Goal: Task Accomplishment & Management: Use online tool/utility

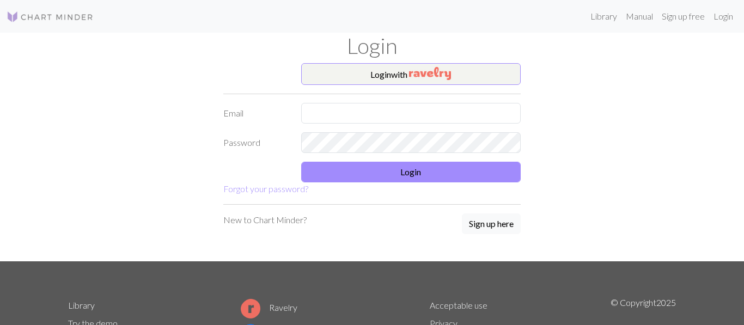
click at [413, 123] on form "Login with Email Password Login Forgot your password?" at bounding box center [371, 129] width 297 height 132
click at [413, 121] on input "text" at bounding box center [411, 113] width 220 height 21
type input "[EMAIL_ADDRESS][DOMAIN_NAME]"
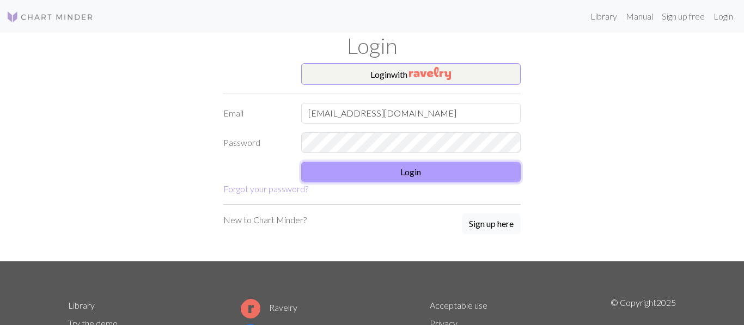
click at [443, 174] on button "Login" at bounding box center [411, 172] width 220 height 21
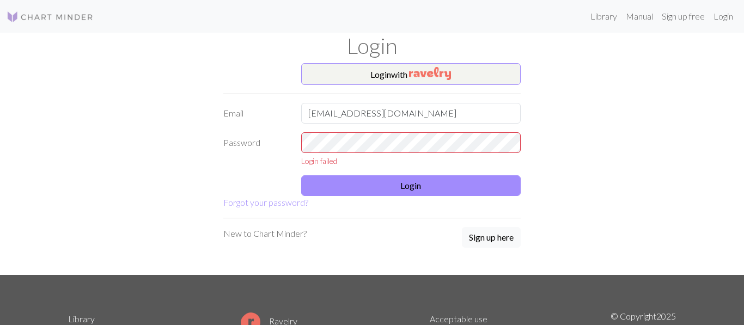
click at [455, 130] on form "Login with Email [EMAIL_ADDRESS][DOMAIN_NAME] Password Login failed Login Forgo…" at bounding box center [371, 136] width 297 height 146
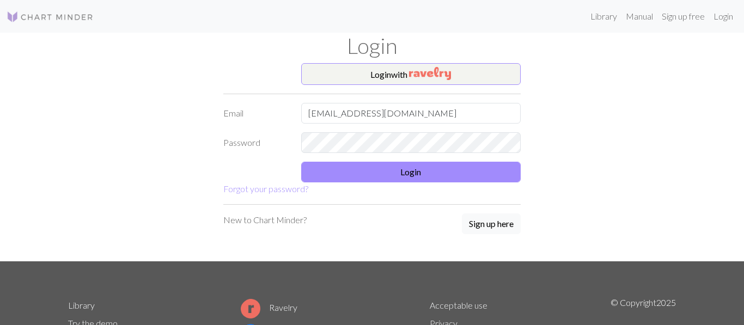
click at [414, 160] on form "Login with Email [EMAIL_ADDRESS][DOMAIN_NAME] Password Login Forgot your passwo…" at bounding box center [371, 129] width 297 height 132
click at [410, 169] on button "Login" at bounding box center [411, 172] width 220 height 21
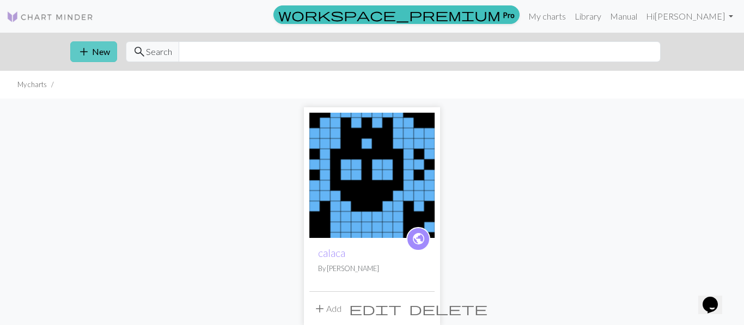
click at [97, 52] on button "add New" at bounding box center [93, 51] width 47 height 21
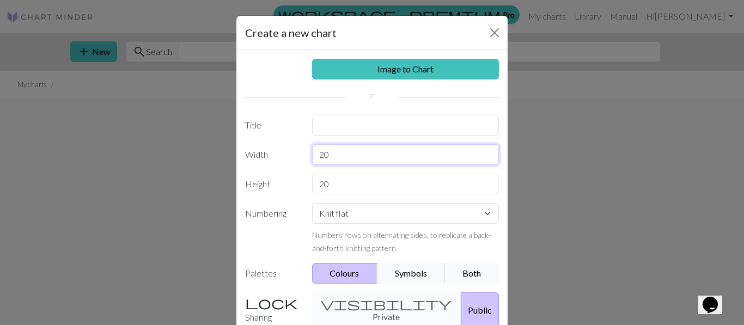
click at [367, 149] on input "20" at bounding box center [405, 154] width 187 height 21
type input "2"
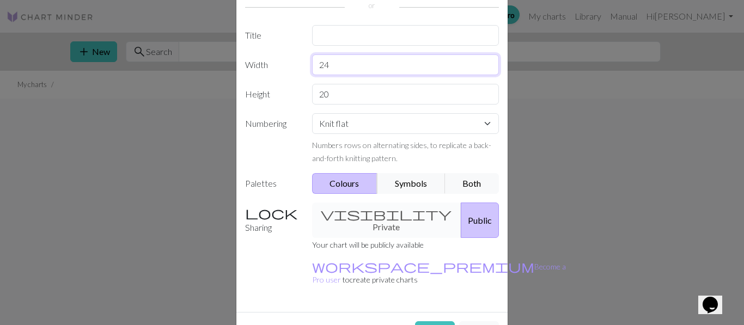
scroll to position [91, 0]
type input "24"
click at [446, 320] on button "Create" at bounding box center [435, 330] width 40 height 21
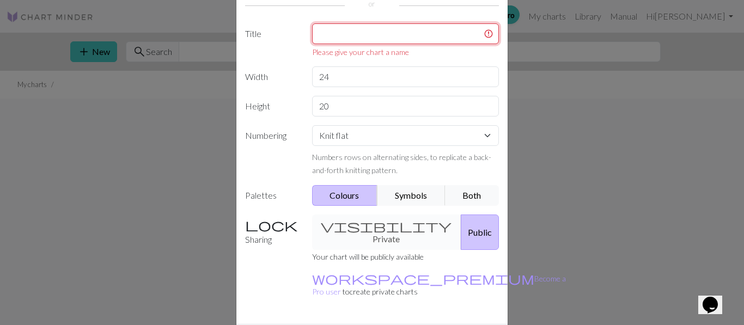
click at [424, 29] on input "text" at bounding box center [405, 33] width 187 height 21
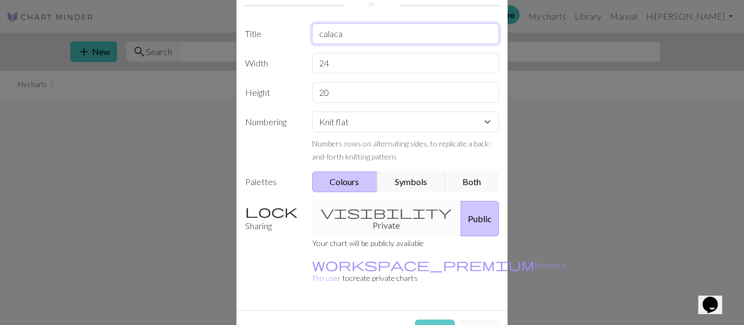
type input "calaca"
click at [431, 320] on button "Create" at bounding box center [435, 330] width 40 height 21
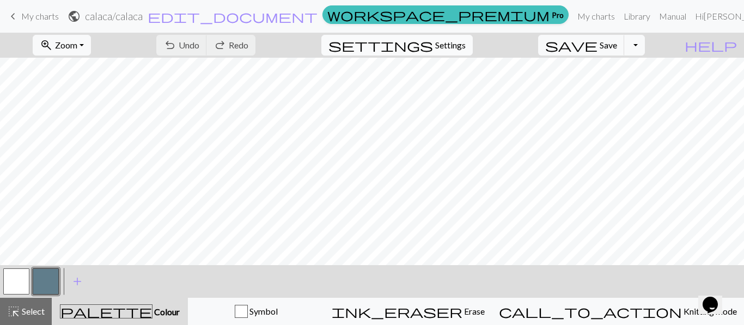
click at [465, 46] on span "Settings" at bounding box center [450, 45] width 30 height 13
select select "aran"
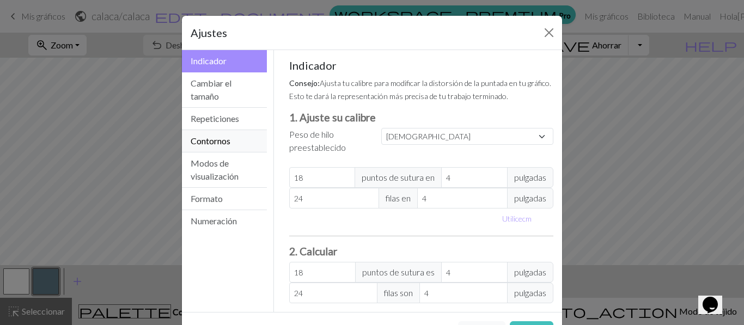
click at [229, 136] on font "Contornos" at bounding box center [211, 141] width 40 height 10
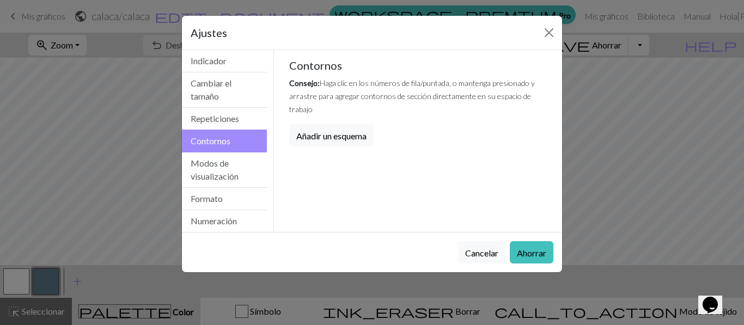
click at [229, 136] on font "Contornos" at bounding box center [211, 141] width 40 height 10
click at [237, 108] on button "Repeticiones" at bounding box center [224, 119] width 85 height 22
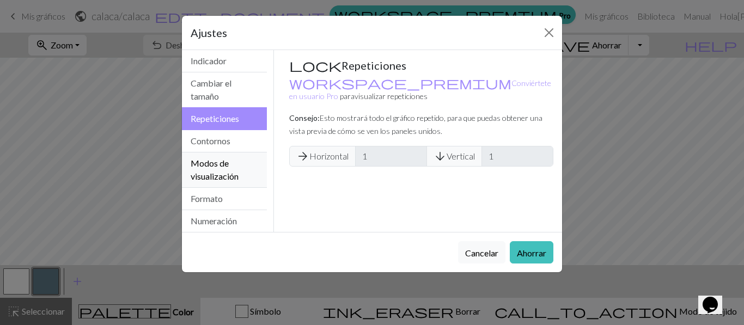
click at [219, 181] on button "Modos de visualización" at bounding box center [224, 169] width 85 height 35
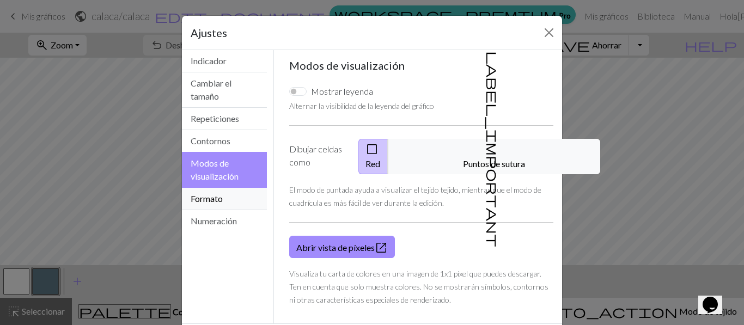
click at [222, 207] on button "Formato" at bounding box center [224, 199] width 85 height 22
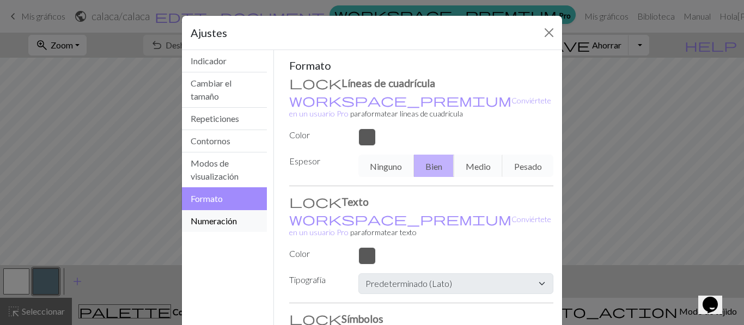
click at [217, 218] on font "Numeración" at bounding box center [214, 221] width 46 height 10
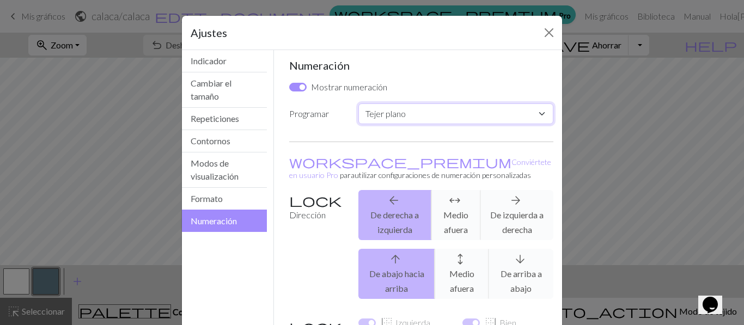
click at [483, 118] on select "Costumbre Tejer plano Tejer en redondo Tejido de encaje [GEOGRAPHIC_DATA][PERSO…" at bounding box center [455, 113] width 195 height 21
select select "round"
click at [358, 103] on select "Costumbre Tejer plano Tejer en redondo Tejido de encaje [GEOGRAPHIC_DATA][PERSO…" at bounding box center [455, 113] width 195 height 21
checkbox input "false"
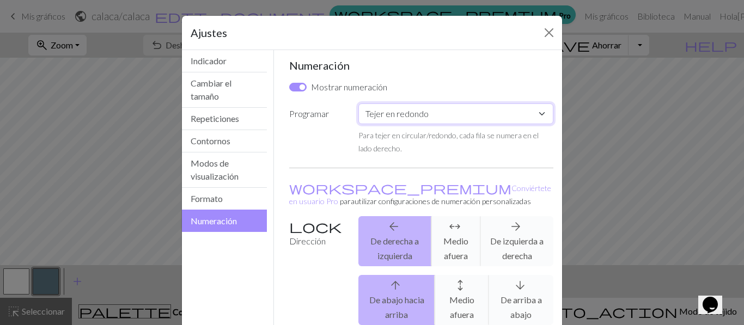
click at [474, 113] on select "Costumbre Tejer plano Tejer en redondo Tejido de encaje [GEOGRAPHIC_DATA][PERSO…" at bounding box center [455, 113] width 195 height 21
select select "flat"
click at [358, 103] on select "Costumbre Tejer plano Tejer en redondo Tejido de encaje [GEOGRAPHIC_DATA][PERSO…" at bounding box center [455, 113] width 195 height 21
checkbox input "true"
click at [207, 56] on font "Indicador" at bounding box center [209, 61] width 36 height 10
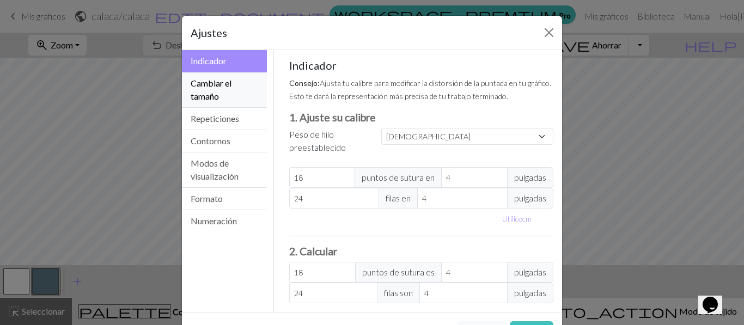
click at [240, 95] on button "Cambiar el tamaño" at bounding box center [224, 89] width 85 height 35
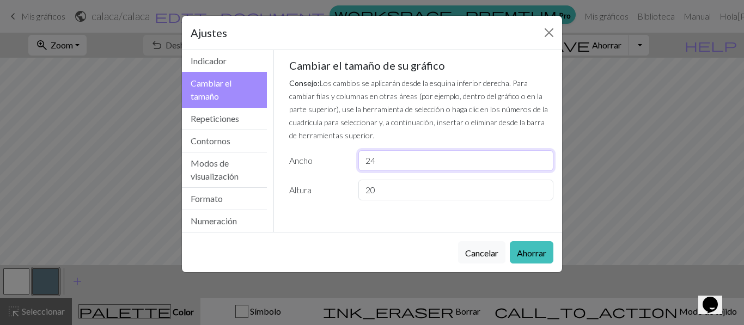
click at [406, 169] on input "24" at bounding box center [455, 160] width 195 height 21
type input "2"
type input "48"
click at [416, 187] on input "20" at bounding box center [455, 190] width 195 height 21
type input "2"
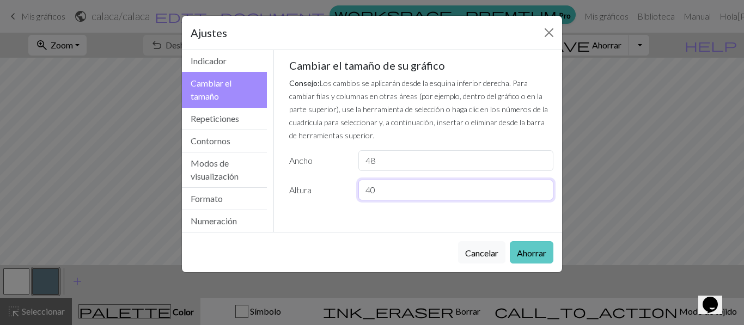
type input "40"
click at [536, 255] on font "Ahorrar" at bounding box center [531, 253] width 29 height 10
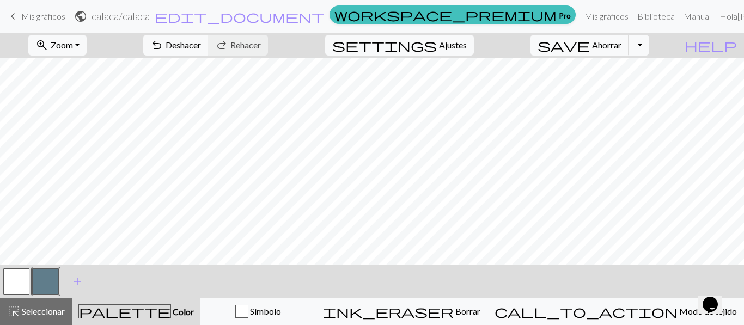
scroll to position [277, 0]
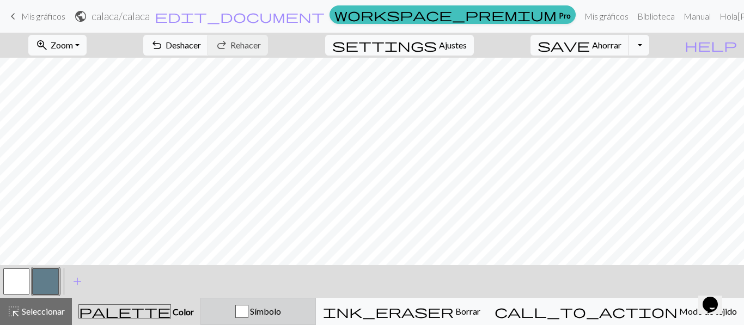
click at [297, 311] on div "Símbolo" at bounding box center [257, 311] width 101 height 13
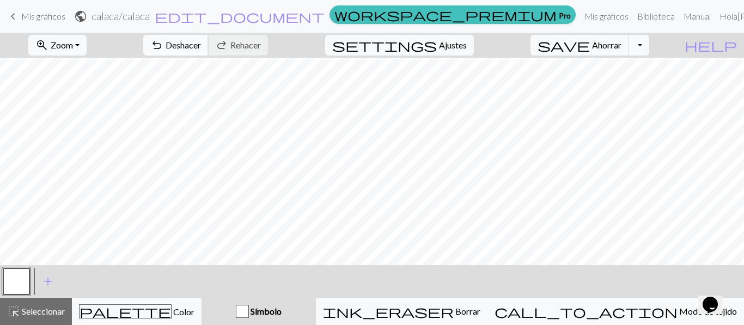
click at [209, 38] on button "undo Deshacer Deshacer" at bounding box center [175, 45] width 65 height 21
click at [48, 283] on span "add" at bounding box center [47, 281] width 13 height 15
click at [72, 280] on span "add" at bounding box center [77, 281] width 13 height 15
click at [23, 280] on button "button" at bounding box center [16, 281] width 26 height 26
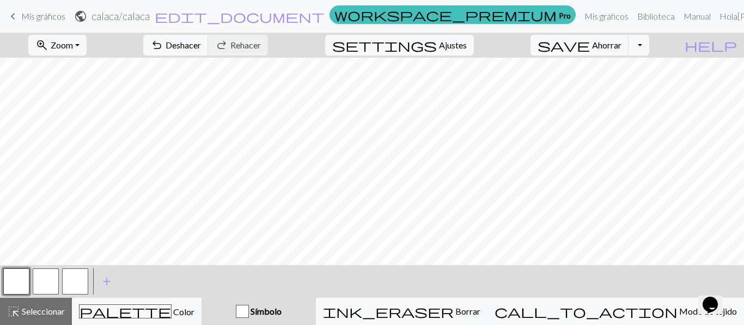
click at [23, 280] on button "button" at bounding box center [16, 281] width 26 height 26
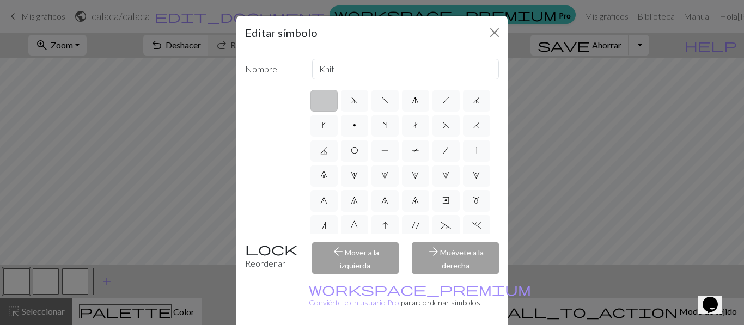
click at [58, 280] on div "Editar símbolo Nombre Knit d f g h j k p s t F H J O P T / | 0 1 2 3 4 5 6 7 8 …" at bounding box center [372, 162] width 744 height 325
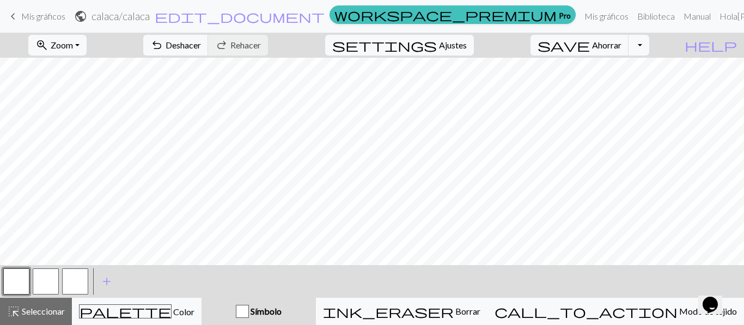
click at [47, 278] on button "button" at bounding box center [46, 281] width 26 height 26
click at [54, 280] on button "button" at bounding box center [46, 281] width 26 height 26
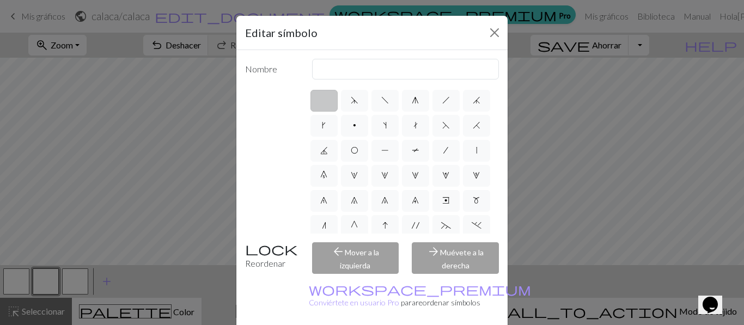
scroll to position [205, 0]
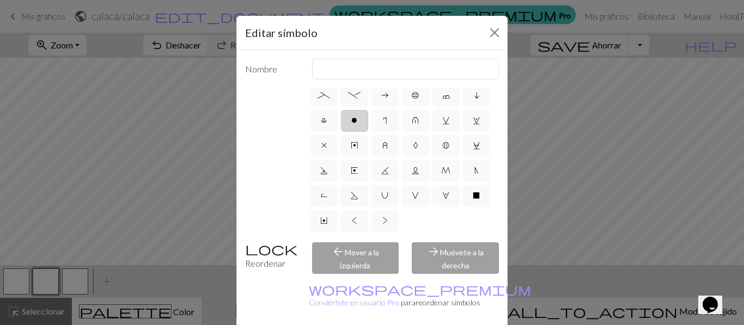
click at [358, 122] on label "o" at bounding box center [354, 121] width 27 height 22
click at [358, 319] on input "o" at bounding box center [354, 322] width 7 height 7
radio input "true"
type input "purl"
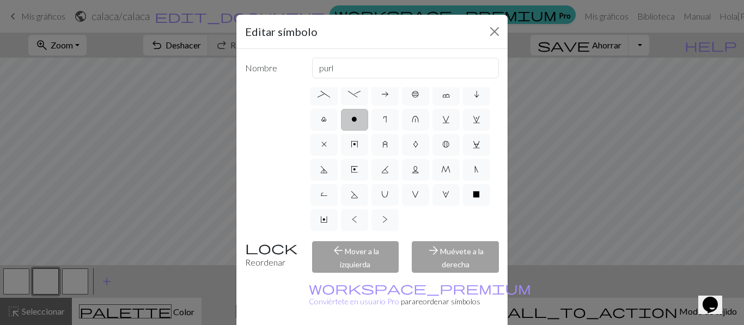
scroll to position [101, 0]
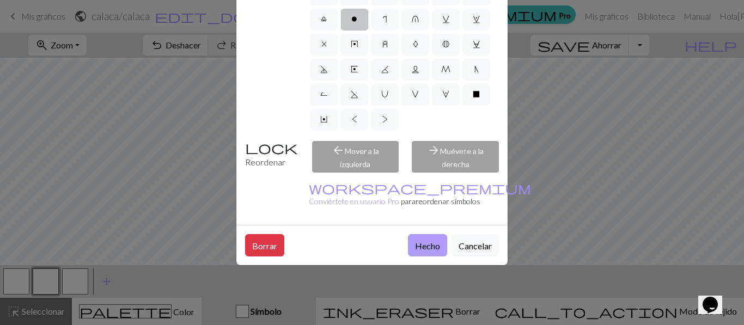
click at [425, 234] on button "Hecho" at bounding box center [427, 245] width 39 height 22
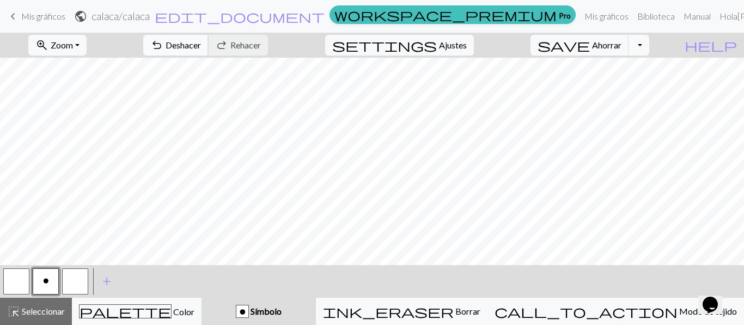
click at [201, 48] on font "Deshacer" at bounding box center [183, 45] width 35 height 10
click at [209, 39] on button "undo Deshacer Deshacer" at bounding box center [175, 45] width 65 height 21
click at [209, 46] on button "undo Deshacer Deshacer" at bounding box center [175, 45] width 65 height 21
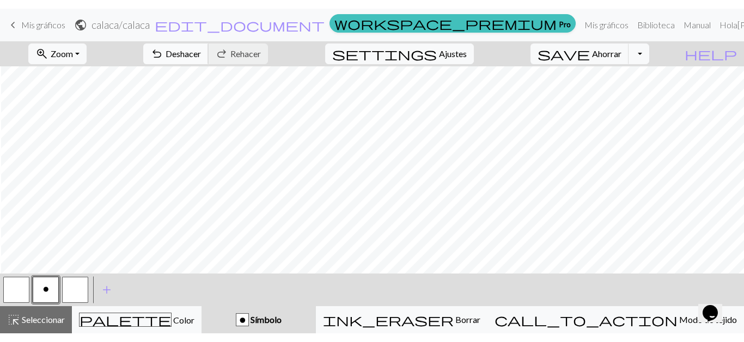
scroll to position [277, 5]
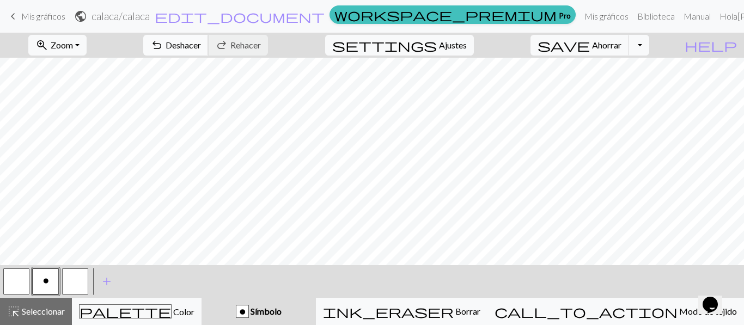
click at [201, 44] on font "Deshacer" at bounding box center [183, 45] width 35 height 10
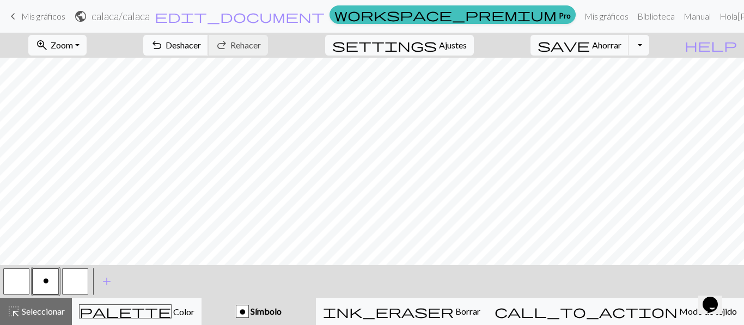
click at [201, 44] on font "Deshacer" at bounding box center [183, 45] width 35 height 10
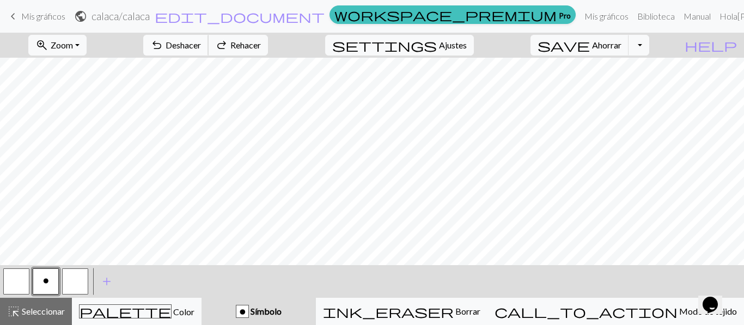
click at [201, 44] on font "Deshacer" at bounding box center [183, 45] width 35 height 10
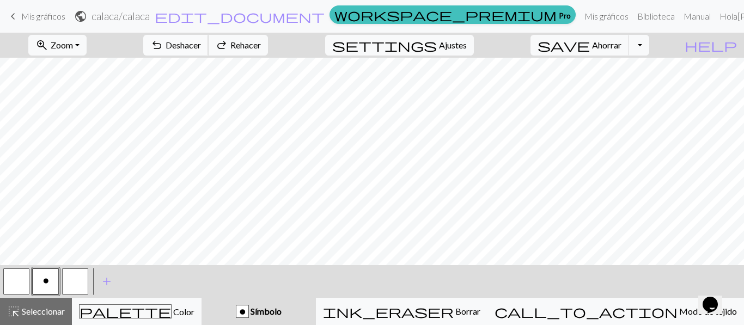
click at [201, 44] on font "Deshacer" at bounding box center [183, 45] width 35 height 10
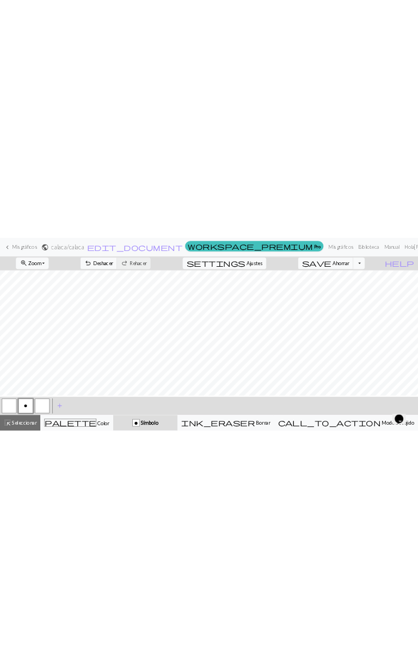
scroll to position [260, 5]
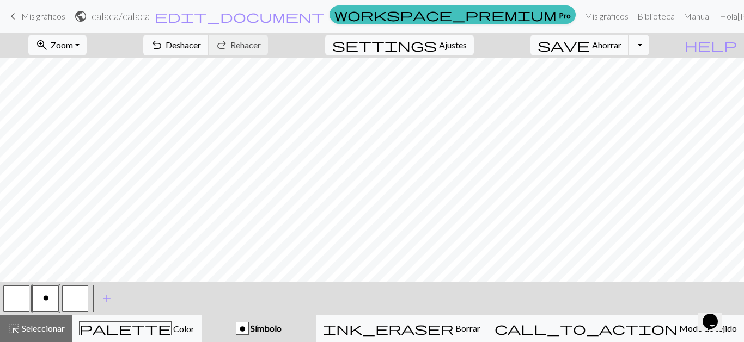
click at [163, 40] on span "undo" at bounding box center [156, 45] width 13 height 15
click at [201, 45] on font "Deshacer" at bounding box center [183, 45] width 35 height 10
click at [201, 46] on font "Deshacer" at bounding box center [183, 45] width 35 height 10
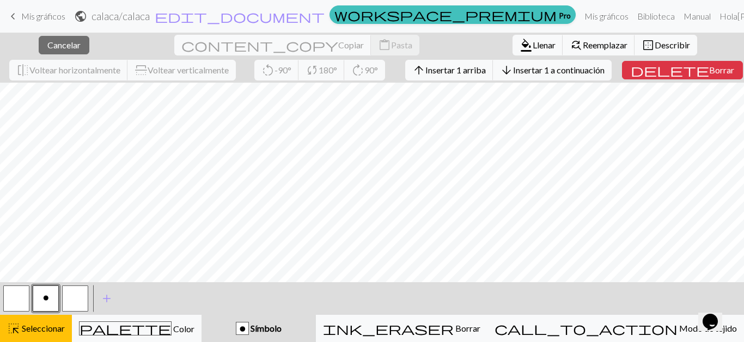
click at [47, 44] on font "Cancelar" at bounding box center [63, 45] width 33 height 10
click at [47, 47] on font "Cancelar" at bounding box center [63, 45] width 33 height 10
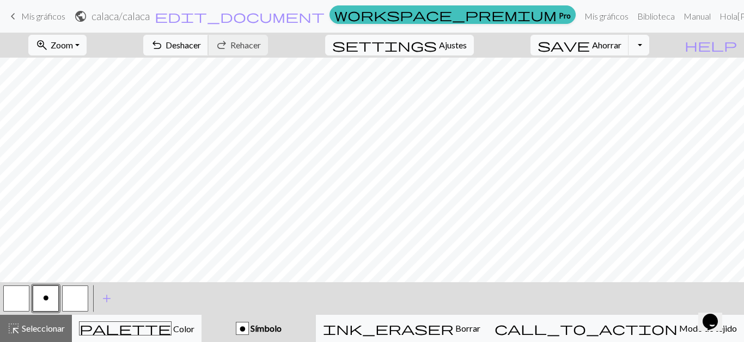
click at [163, 46] on span "undo" at bounding box center [156, 45] width 13 height 15
click at [209, 55] on button "undo Deshacer Deshacer" at bounding box center [175, 45] width 65 height 21
click at [261, 40] on font "Rehacer" at bounding box center [245, 45] width 30 height 10
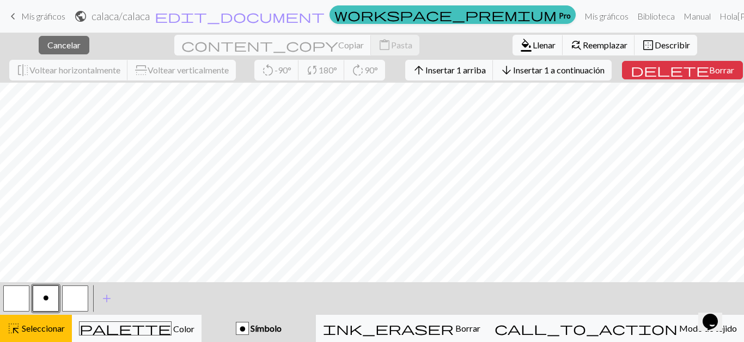
click at [47, 41] on font "Cancelar" at bounding box center [63, 45] width 33 height 10
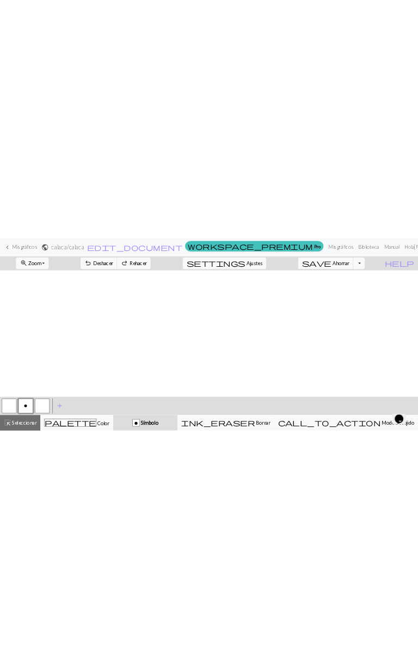
scroll to position [0, 5]
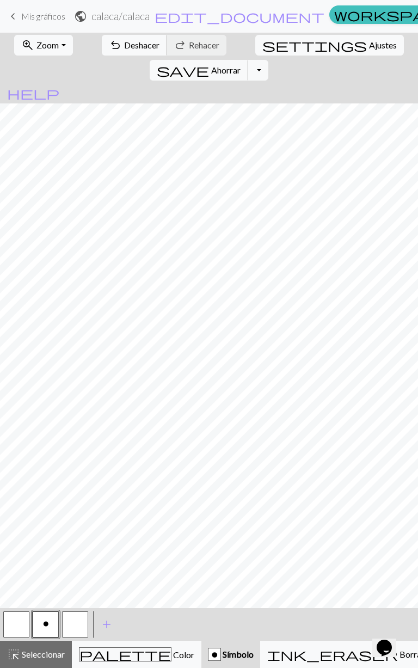
click at [124, 41] on font "Deshacer" at bounding box center [141, 45] width 35 height 10
click at [107, 52] on button "undo Deshacer Deshacer" at bounding box center [134, 45] width 65 height 21
click at [124, 42] on font "Deshacer" at bounding box center [141, 45] width 35 height 10
click at [142, 38] on button "undo Deshacer Deshacer" at bounding box center [134, 45] width 65 height 21
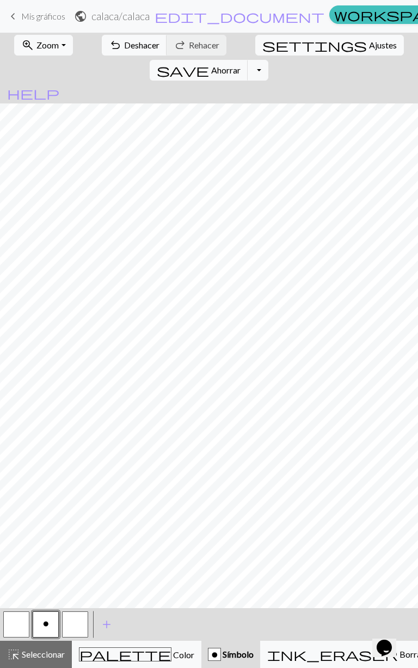
click at [51, 324] on button "highlight_alt Seleccionar Seleccionar" at bounding box center [36, 654] width 72 height 27
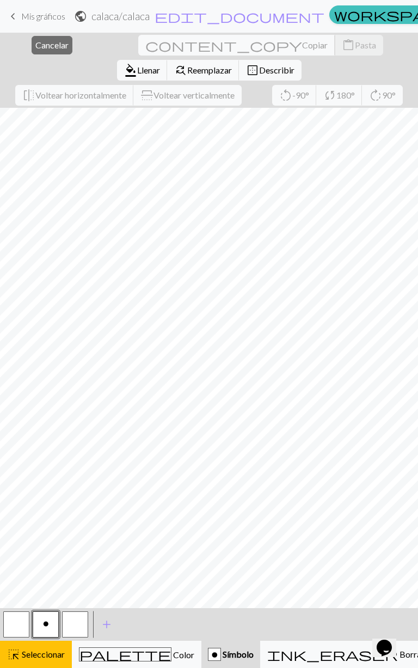
click at [138, 52] on button "content_copy Copiar" at bounding box center [236, 45] width 197 height 21
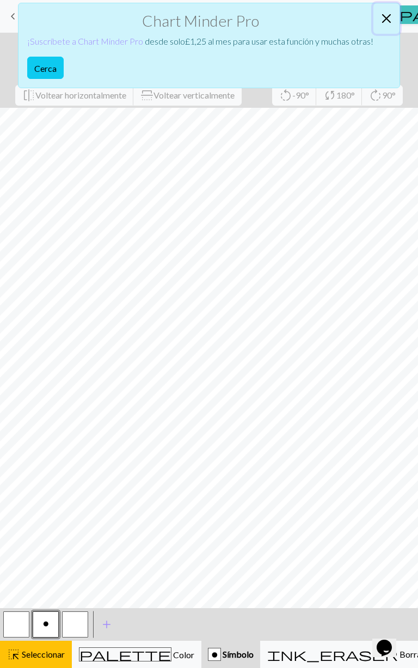
click at [387, 11] on button "Cerca" at bounding box center [386, 18] width 26 height 30
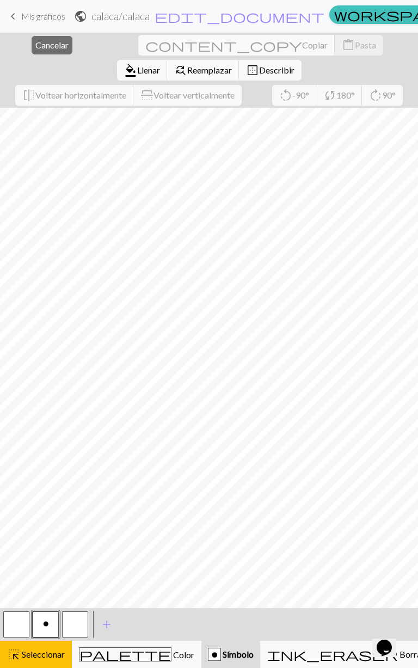
click at [38, 41] on font "Cancelar" at bounding box center [51, 45] width 33 height 10
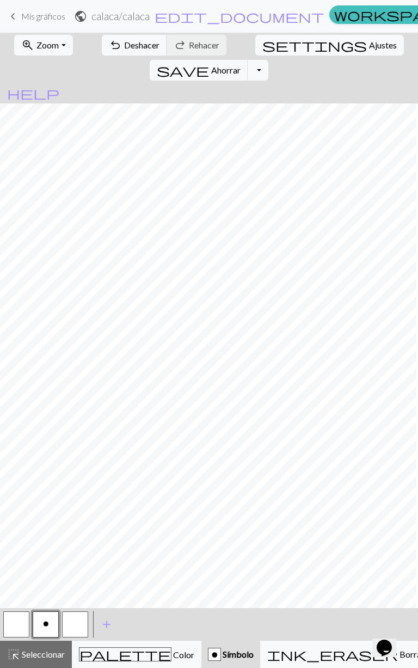
scroll to position [0, 49]
click at [369, 42] on font "Ajustes" at bounding box center [383, 45] width 28 height 10
select select "aran"
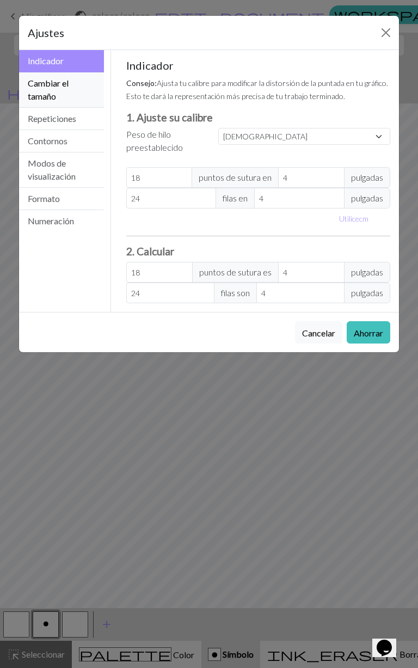
click at [79, 93] on button "Cambiar el tamaño" at bounding box center [61, 89] width 85 height 35
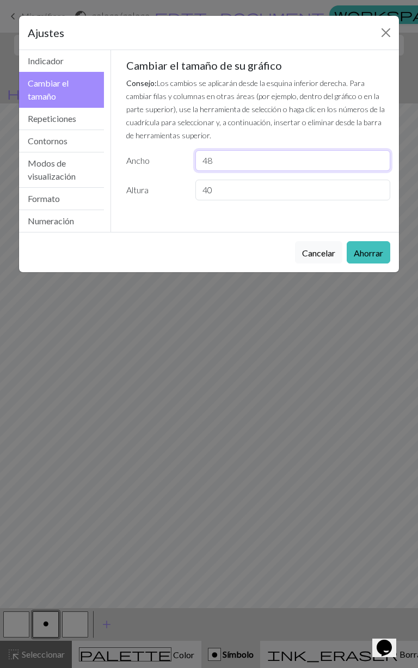
click at [267, 164] on input "48" at bounding box center [292, 160] width 195 height 21
type input "4"
type input "30"
click at [279, 185] on input "40" at bounding box center [292, 190] width 195 height 21
type input "4"
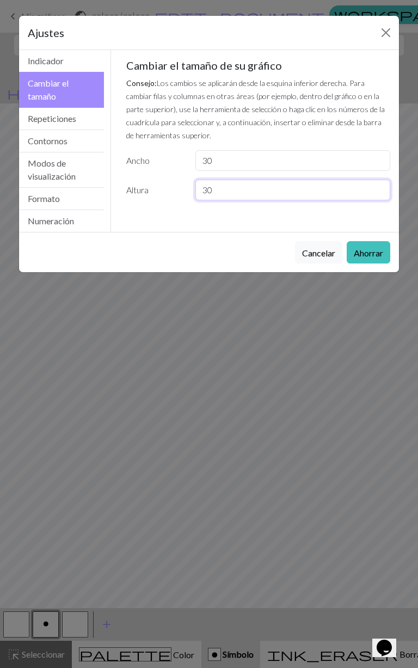
type input "30"
click at [371, 258] on font "Ahorrar" at bounding box center [368, 253] width 29 height 10
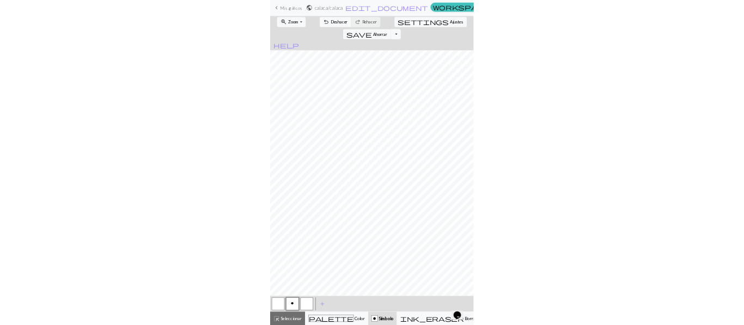
scroll to position [0, 0]
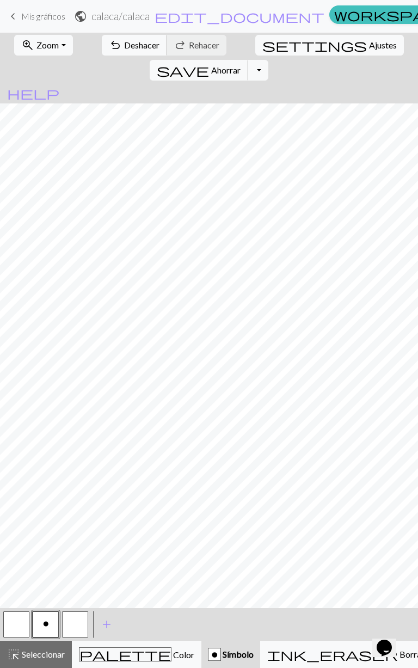
click at [126, 47] on font "Deshacer" at bounding box center [141, 45] width 35 height 10
click at [125, 52] on button "undo Deshacer Deshacer" at bounding box center [134, 45] width 65 height 21
click at [48, 324] on div "highlight_alt Seleccionar Seleccionar" at bounding box center [36, 654] width 58 height 13
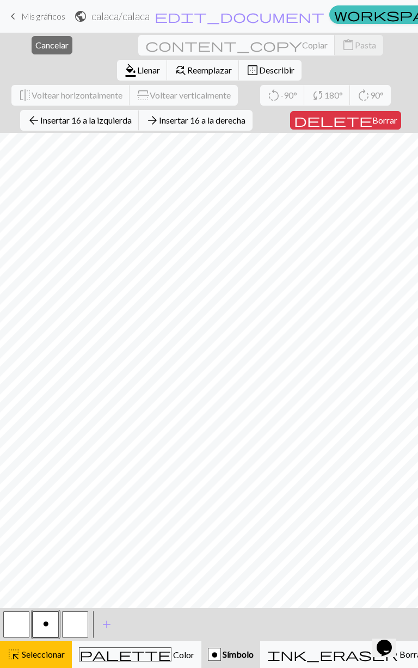
click at [372, 115] on font "Borrar" at bounding box center [384, 120] width 25 height 10
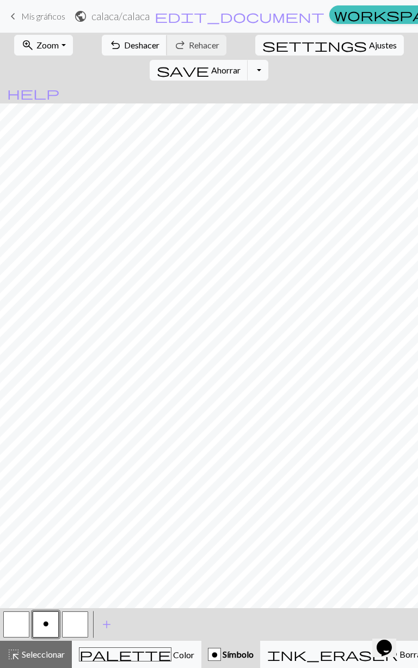
click at [124, 50] on font "Deshacer" at bounding box center [141, 45] width 35 height 10
click at [117, 52] on button "undo Deshacer Deshacer" at bounding box center [134, 45] width 65 height 21
click at [50, 324] on font "Seleccionar" at bounding box center [43, 654] width 43 height 10
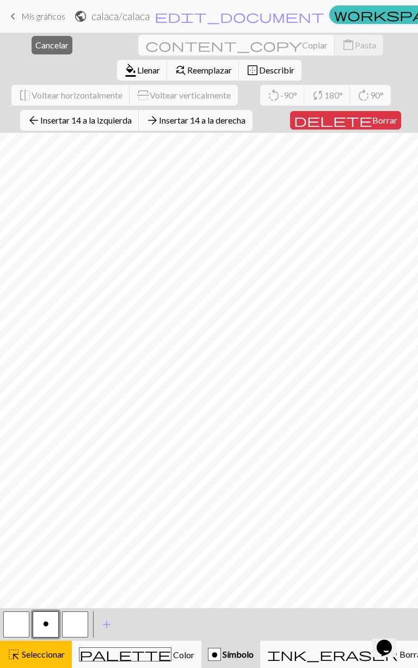
click at [372, 115] on font "Borrar" at bounding box center [384, 120] width 25 height 10
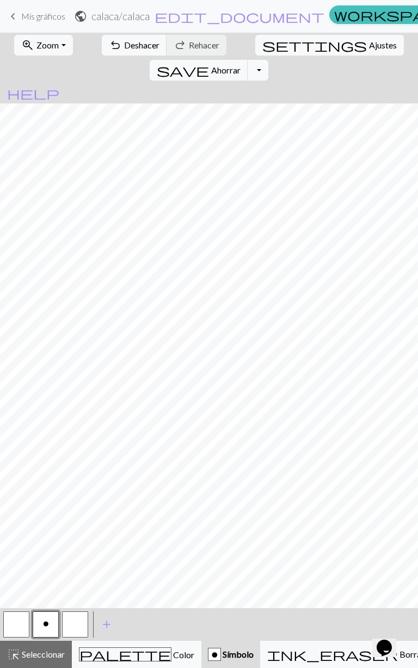
click at [40, 324] on font "Seleccionar" at bounding box center [43, 654] width 43 height 10
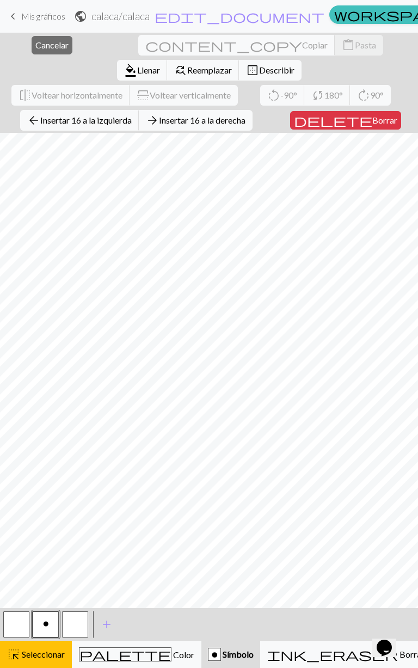
click at [372, 115] on font "Borrar" at bounding box center [384, 120] width 25 height 10
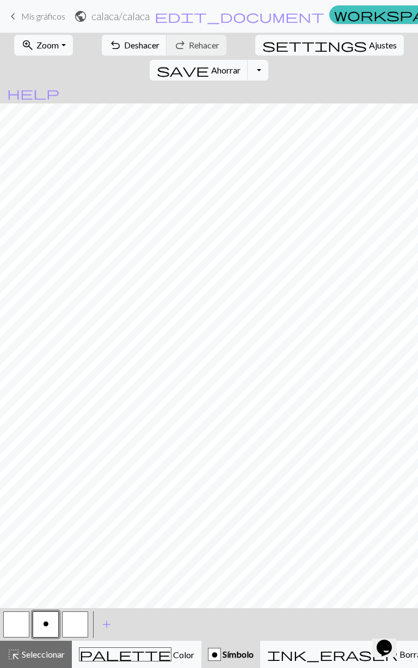
click at [17, 324] on button "button" at bounding box center [16, 624] width 26 height 26
click at [50, 324] on font "Tejer" at bounding box center [44, 624] width 18 height 9
click at [52, 324] on button "o" at bounding box center [46, 624] width 26 height 26
click at [59, 324] on font "Seleccionar" at bounding box center [43, 654] width 43 height 10
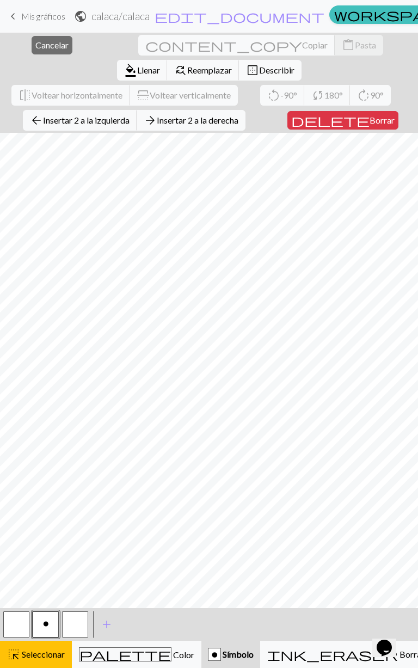
click at [230, 115] on font "Insertar 2 a la derecha" at bounding box center [198, 120] width 82 height 10
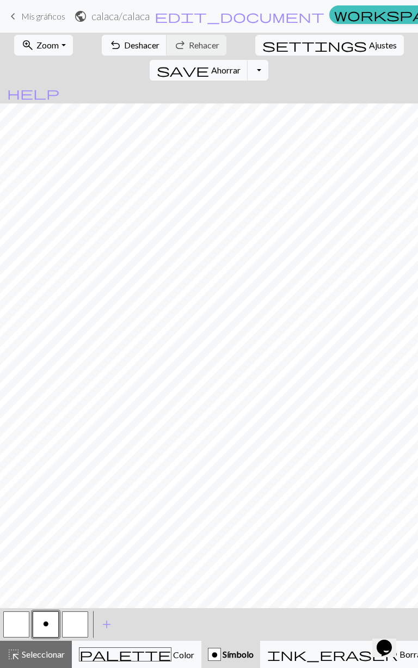
click at [50, 324] on font "Seleccionar" at bounding box center [43, 654] width 43 height 10
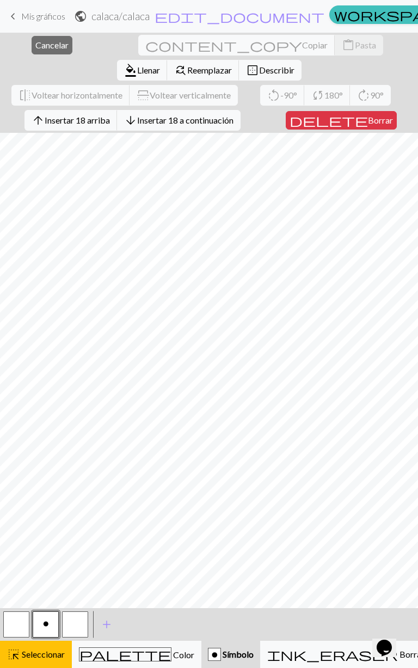
click at [368, 115] on font "Borrar" at bounding box center [380, 120] width 25 height 10
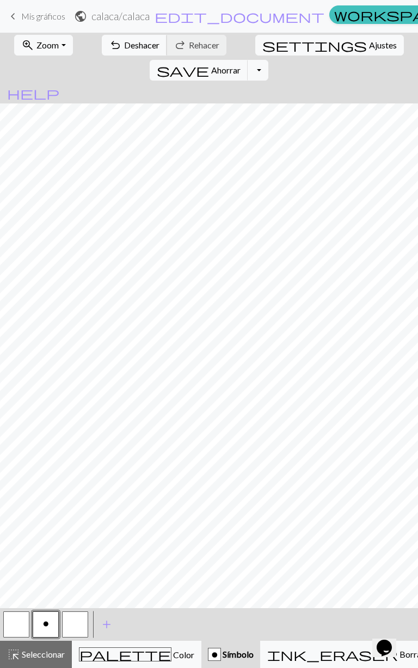
click at [126, 52] on button "undo Deshacer Deshacer" at bounding box center [134, 45] width 65 height 21
click at [19, 324] on button "button" at bounding box center [16, 624] width 26 height 26
click at [38, 324] on div "highlight_alt Seleccionar Seleccionar" at bounding box center [36, 654] width 58 height 13
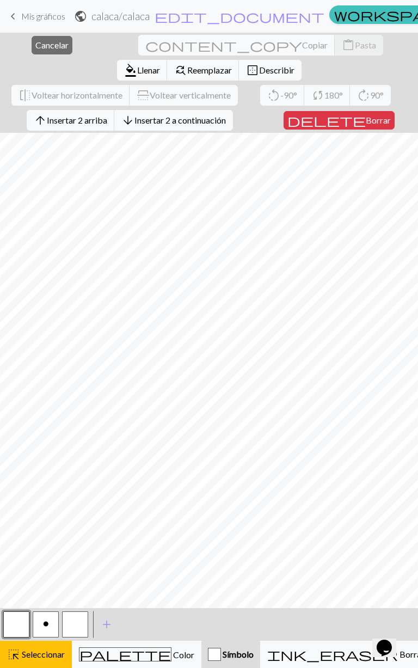
click at [218, 115] on font "Insertar 2 a continuación" at bounding box center [179, 120] width 91 height 10
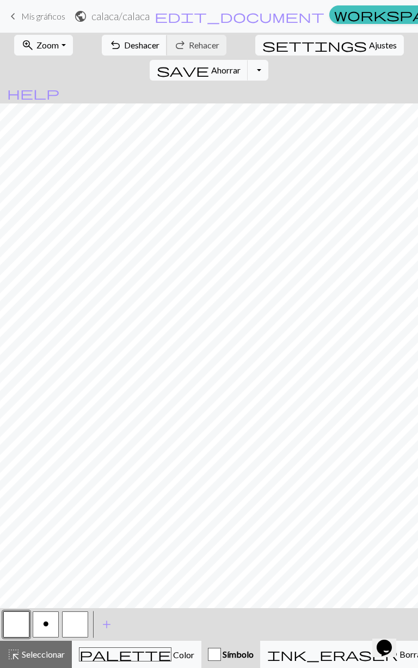
click at [106, 51] on button "undo Deshacer Deshacer" at bounding box center [134, 45] width 65 height 21
click at [39, 324] on div "highlight_alt Seleccionar Seleccionar" at bounding box center [36, 654] width 58 height 13
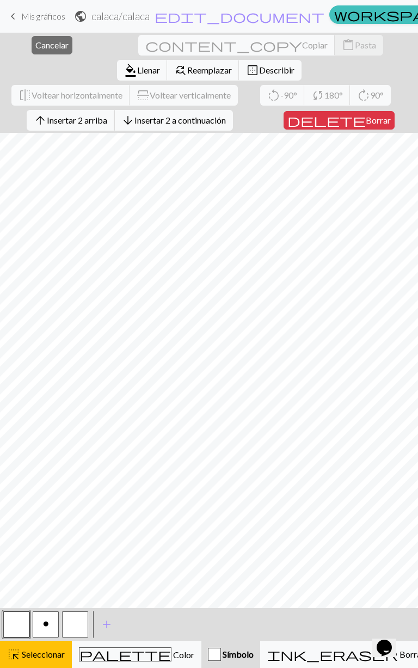
click at [65, 115] on font "Insertar 2 arriba" at bounding box center [77, 120] width 60 height 10
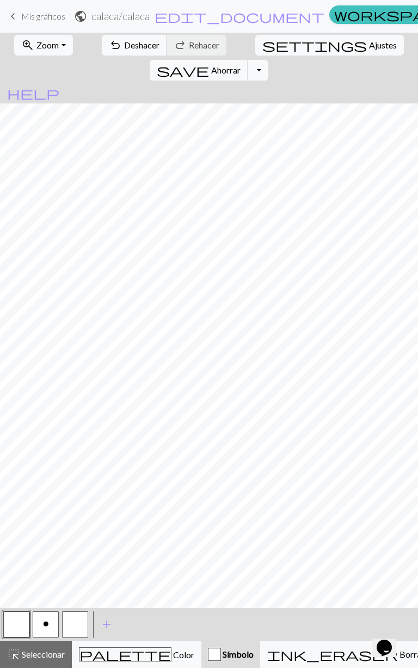
click at [50, 324] on button "highlight_alt Seleccionar Seleccionar" at bounding box center [36, 654] width 72 height 27
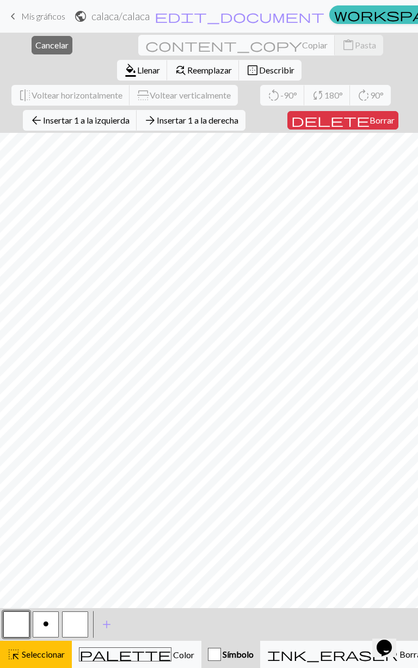
click at [35, 40] on font "Cancelar" at bounding box center [51, 45] width 33 height 10
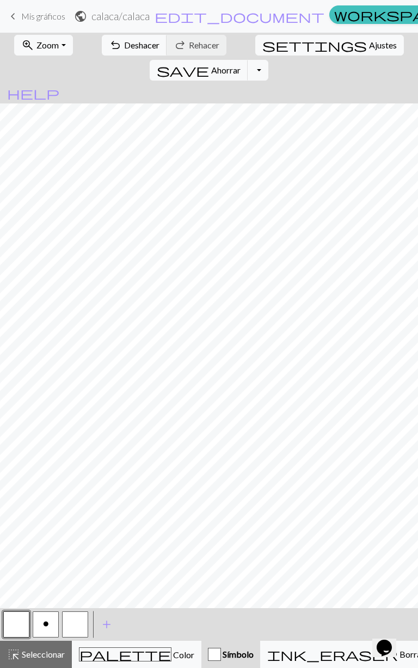
click at [49, 324] on button "highlight_alt Seleccionar Seleccionar" at bounding box center [36, 654] width 72 height 27
click at [41, 324] on font "Seleccionar" at bounding box center [43, 654] width 43 height 10
click at [41, 324] on button "highlight_alt Seleccionar Seleccionar" at bounding box center [36, 654] width 72 height 27
click at [46, 324] on font "Seleccionar" at bounding box center [43, 654] width 43 height 10
click at [47, 324] on button "highlight_alt Seleccionar Seleccionar" at bounding box center [36, 654] width 72 height 27
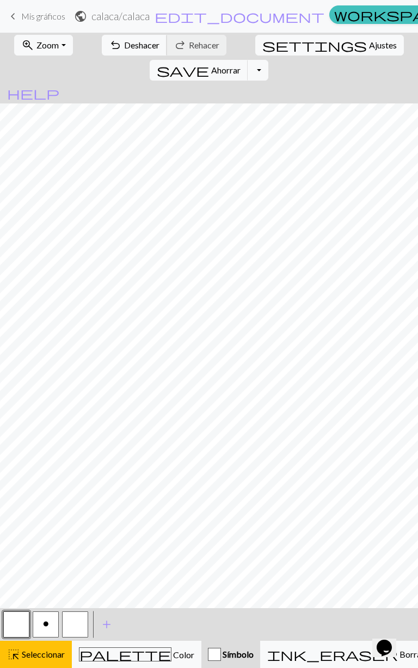
click at [109, 51] on span "undo" at bounding box center [115, 45] width 13 height 15
click at [42, 324] on button "o" at bounding box center [46, 624] width 26 height 26
click at [47, 324] on font "Seleccionar" at bounding box center [43, 654] width 43 height 10
click at [53, 324] on font "Seleccionar" at bounding box center [43, 654] width 43 height 10
click at [106, 38] on button "undo Deshacer Deshacer" at bounding box center [134, 45] width 65 height 21
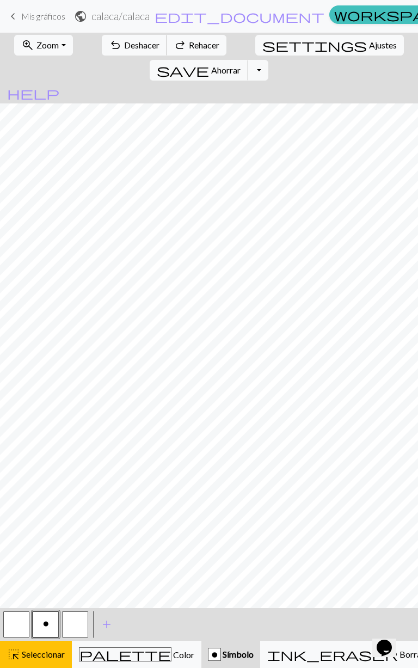
click at [124, 40] on font "Deshacer" at bounding box center [141, 45] width 35 height 10
click at [109, 39] on span "undo" at bounding box center [115, 45] width 13 height 15
click at [109, 38] on span "undo" at bounding box center [115, 45] width 13 height 15
click at [105, 42] on button "undo Deshacer Deshacer" at bounding box center [134, 45] width 65 height 21
click at [105, 38] on button "undo Deshacer Deshacer" at bounding box center [134, 45] width 65 height 21
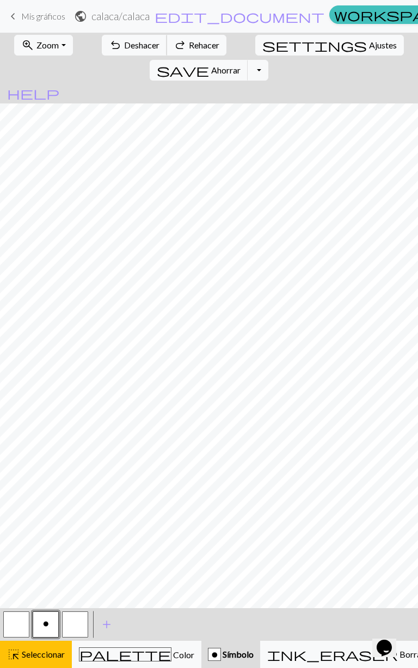
click at [106, 38] on button "undo Deshacer Deshacer" at bounding box center [134, 45] width 65 height 21
click at [105, 38] on button "undo Deshacer Deshacer" at bounding box center [134, 45] width 65 height 21
click at [106, 39] on button "undo Deshacer Deshacer" at bounding box center [134, 45] width 65 height 21
click at [106, 38] on button "undo Deshacer Deshacer" at bounding box center [134, 45] width 65 height 21
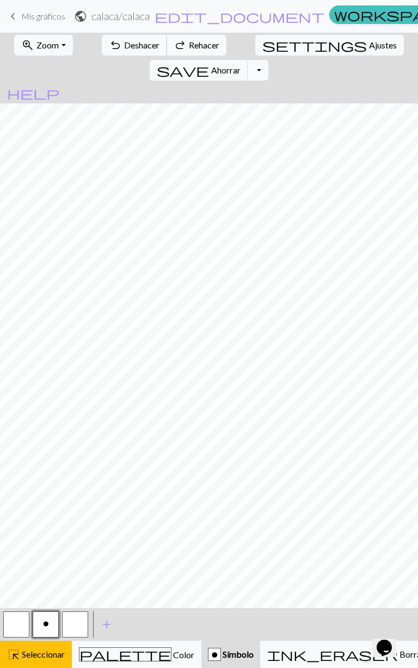
click at [109, 38] on span "undo" at bounding box center [115, 45] width 13 height 15
click at [105, 36] on button "undo Deshacer Deshacer" at bounding box center [134, 45] width 65 height 21
click at [105, 43] on button "undo Deshacer Deshacer" at bounding box center [134, 45] width 65 height 21
click at [189, 42] on font "Rehacer" at bounding box center [204, 45] width 30 height 10
click at [174, 39] on span "redo" at bounding box center [180, 45] width 13 height 15
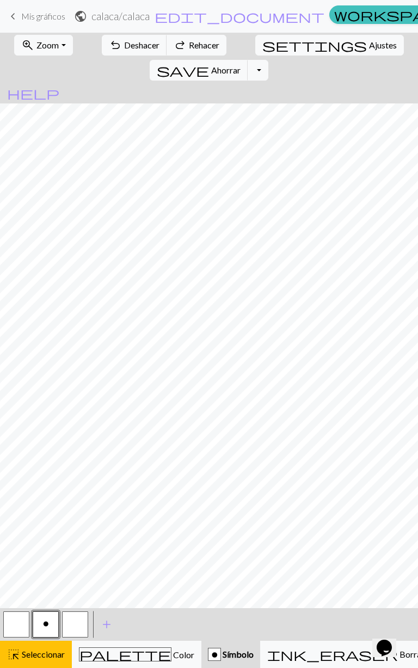
click at [174, 38] on span "redo" at bounding box center [180, 45] width 13 height 15
click at [51, 324] on div "highlight_alt Seleccionar Seleccionar" at bounding box center [36, 654] width 58 height 13
click at [51, 324] on font "Seleccionar" at bounding box center [43, 654] width 43 height 10
click at [258, 52] on button "settings Ajustes" at bounding box center [329, 45] width 149 height 21
select select "aran"
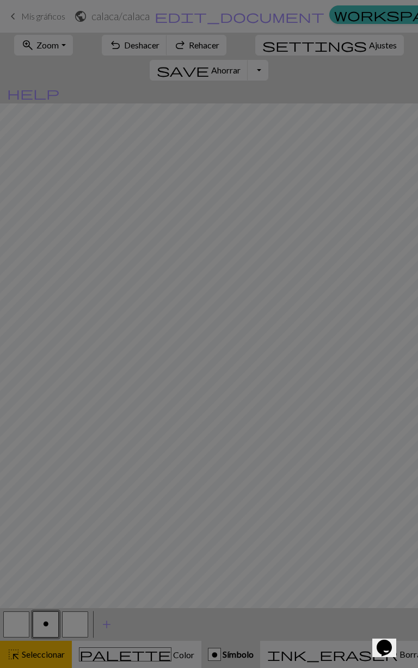
click at [253, 41] on h5 "Gauge" at bounding box center [258, 38] width 265 height 13
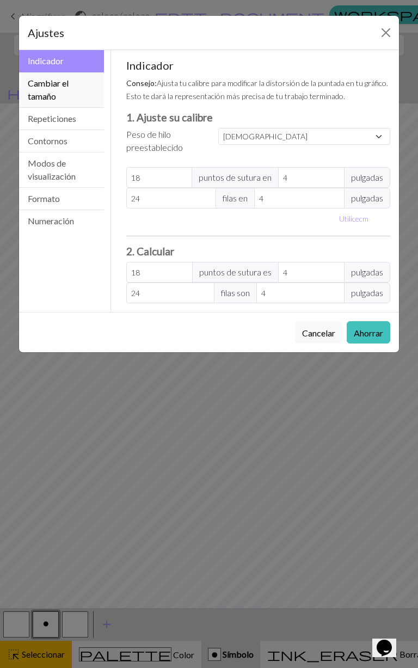
click at [39, 82] on font "Cambiar el tamaño" at bounding box center [48, 89] width 41 height 23
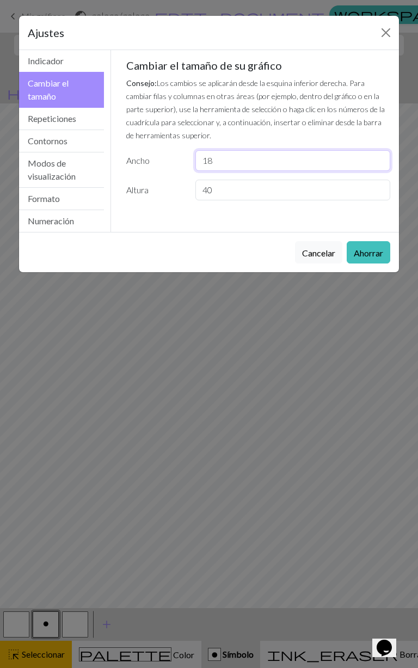
click at [251, 165] on input "18" at bounding box center [292, 160] width 195 height 21
click at [303, 195] on input "40" at bounding box center [292, 190] width 195 height 21
type input "4"
type input "22"
click at [368, 257] on font "Ahorrar" at bounding box center [368, 253] width 29 height 10
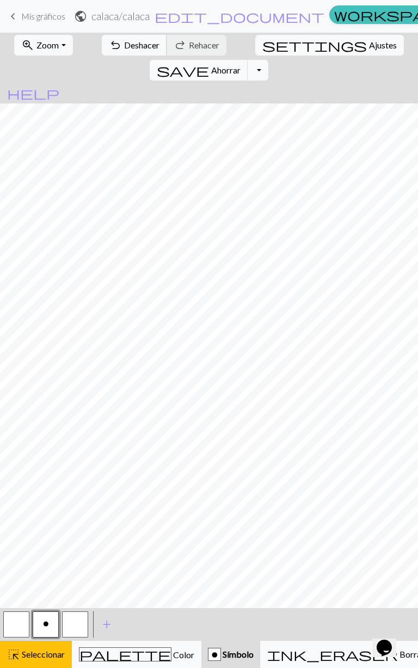
click at [124, 44] on font "Deshacer" at bounding box center [141, 45] width 35 height 10
click at [106, 51] on button "undo Deshacer Deshacer" at bounding box center [134, 45] width 65 height 21
click at [124, 49] on font "Deshacer" at bounding box center [141, 45] width 35 height 10
click at [124, 44] on font "Deshacer" at bounding box center [141, 45] width 35 height 10
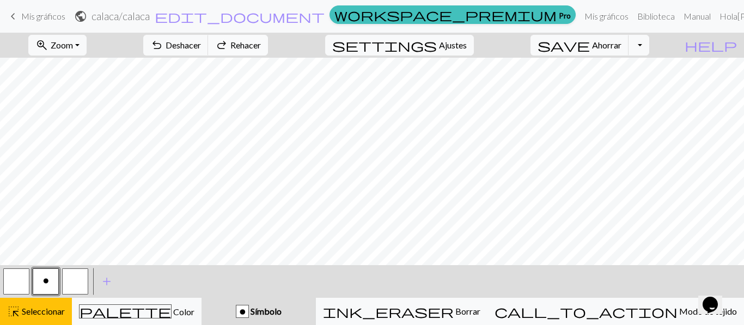
click at [268, 35] on button "redo Rehacer Rehacer" at bounding box center [238, 45] width 60 height 21
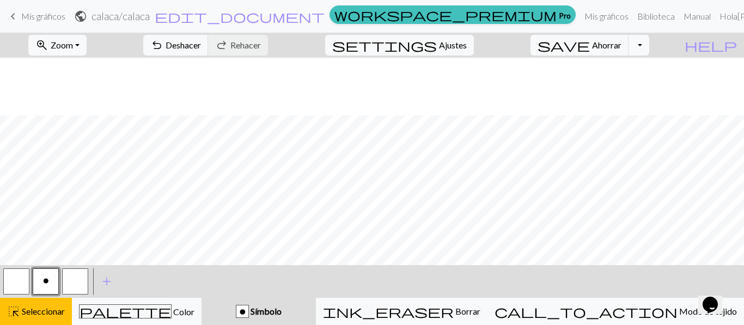
scroll to position [58, 0]
click at [201, 41] on font "Deshacer" at bounding box center [183, 45] width 35 height 10
click at [60, 321] on button "highlight_alt Seleccionar Seleccionar" at bounding box center [36, 311] width 72 height 27
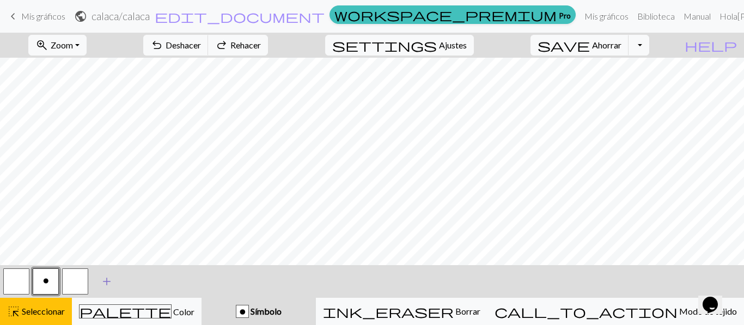
scroll to position [162, 0]
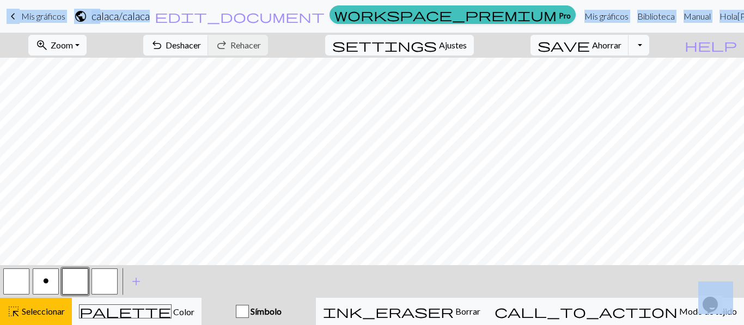
click at [97, 281] on button "button" at bounding box center [104, 281] width 26 height 26
click at [209, 46] on button "undo Deshacer Deshacer" at bounding box center [175, 45] width 65 height 21
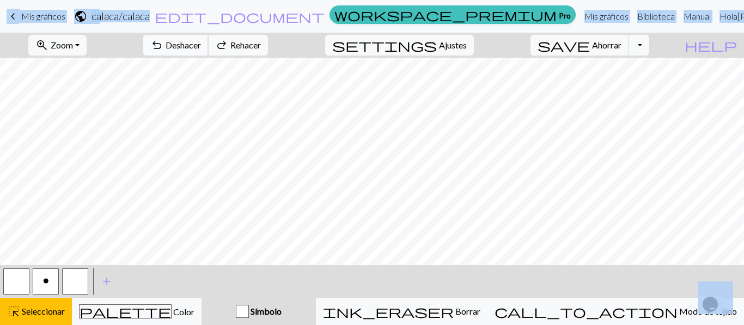
click at [209, 46] on button "undo Deshacer Deshacer" at bounding box center [175, 45] width 65 height 21
click at [649, 53] on button "Alternar menú desplegable" at bounding box center [638, 45] width 21 height 21
click at [268, 42] on button "redo Rehacer Rehacer" at bounding box center [238, 45] width 60 height 21
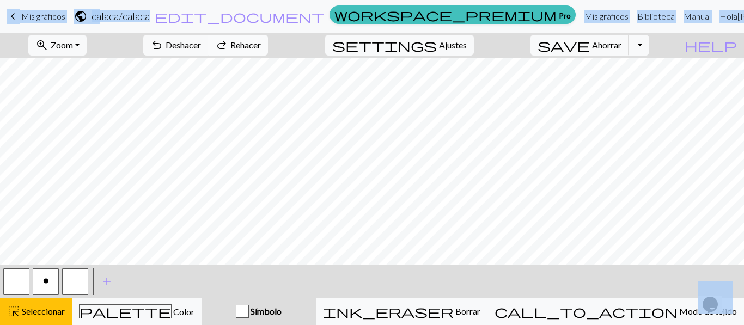
click at [268, 42] on button "redo Rehacer Rehacer" at bounding box center [238, 45] width 60 height 21
click at [19, 314] on span "highlight_alt" at bounding box center [13, 311] width 13 height 15
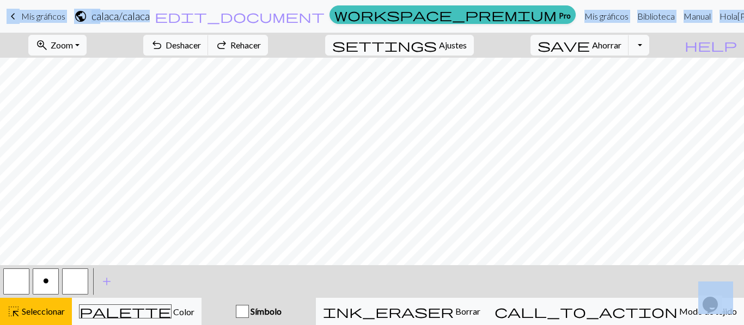
click at [613, 56] on div "save Ahorrar Ahorrar Alternar menú desplegable file_copy Save a copy save_alt D…" at bounding box center [589, 45] width 135 height 25
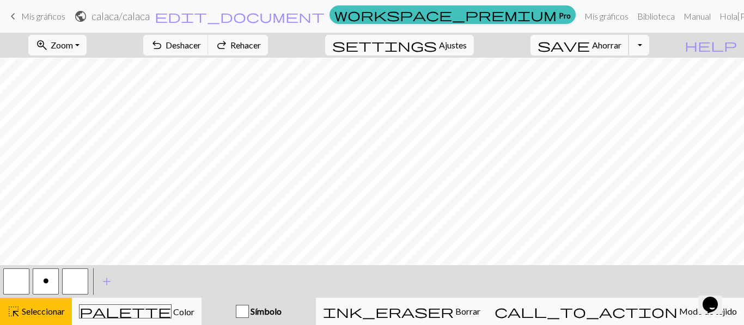
click at [621, 43] on font "Ahorrar" at bounding box center [606, 45] width 29 height 10
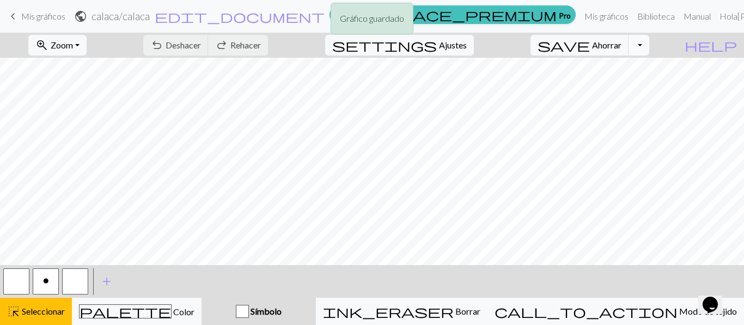
click at [649, 48] on button "Alternar menú desplegable" at bounding box center [638, 45] width 21 height 21
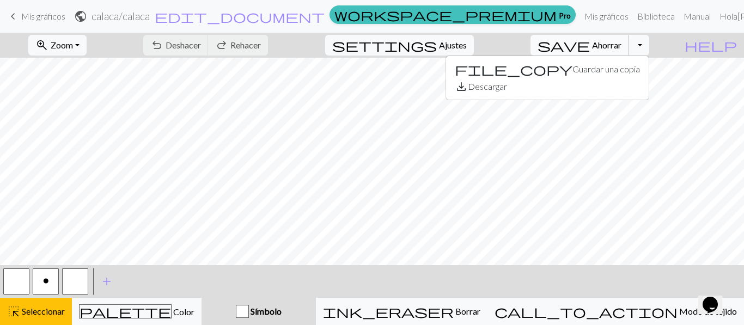
click at [612, 41] on font "Ahorrar" at bounding box center [606, 45] width 29 height 10
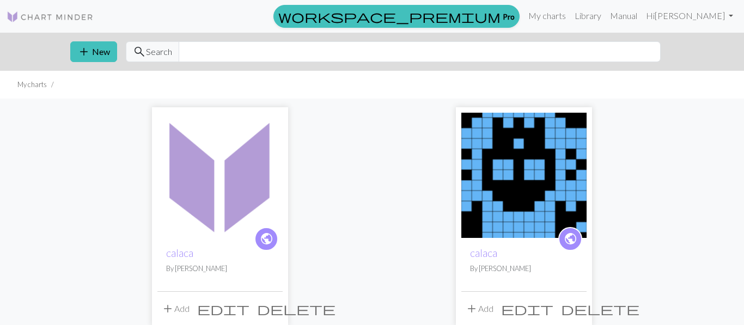
click at [190, 198] on img at bounding box center [219, 175] width 125 height 125
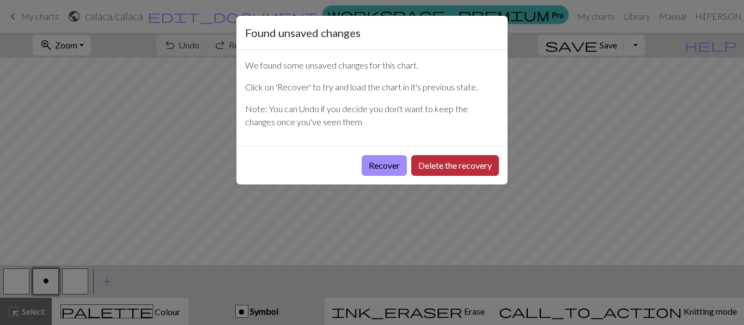
click at [421, 166] on button "Delete the recovery" at bounding box center [455, 165] width 88 height 21
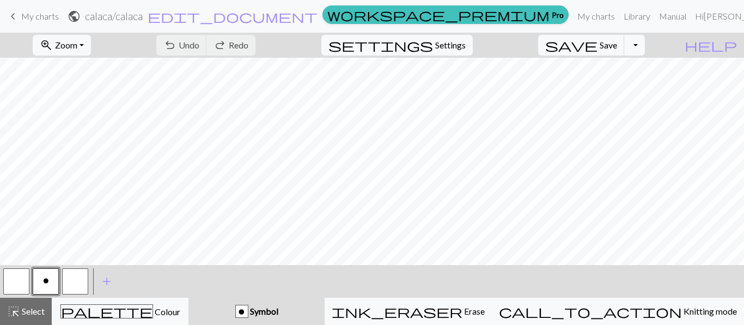
scroll to position [120, 0]
click at [37, 314] on span "Select" at bounding box center [32, 311] width 24 height 10
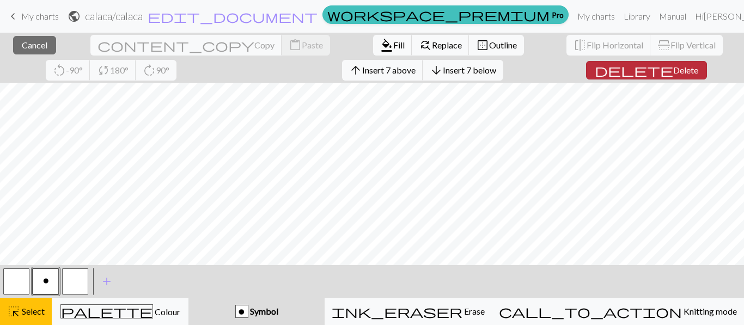
click at [594, 68] on span "delete" at bounding box center [633, 70] width 78 height 15
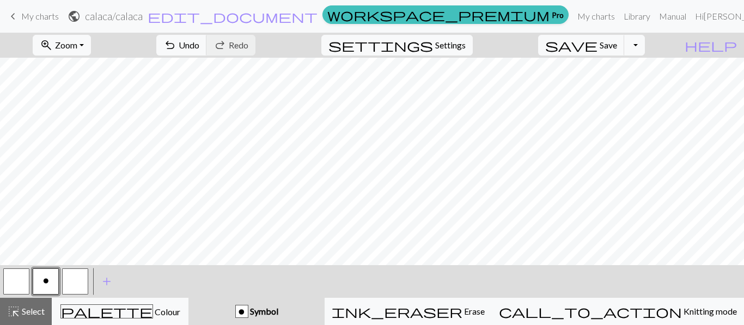
scroll to position [0, 0]
click at [32, 310] on span "Select" at bounding box center [32, 311] width 24 height 10
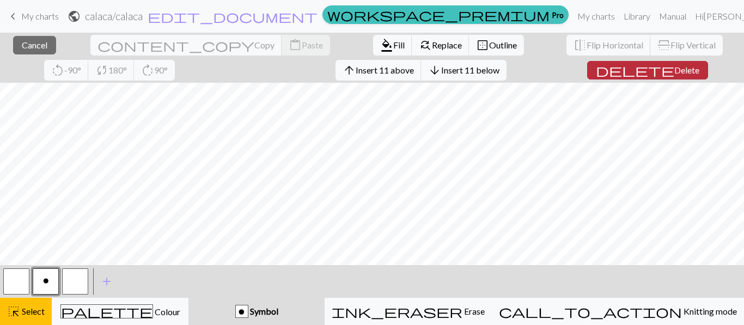
click at [674, 71] on span "Delete" at bounding box center [686, 70] width 25 height 10
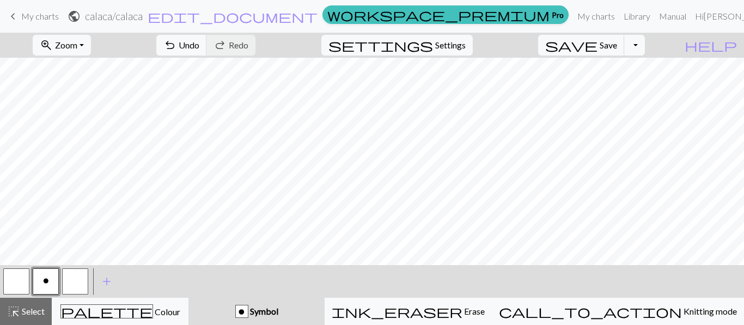
scroll to position [10, 0]
click at [465, 46] on span "Settings" at bounding box center [450, 45] width 30 height 13
select select "aran"
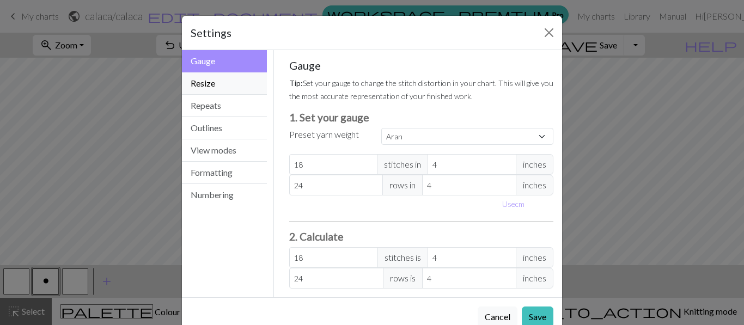
click at [237, 79] on button "Resize" at bounding box center [224, 83] width 85 height 22
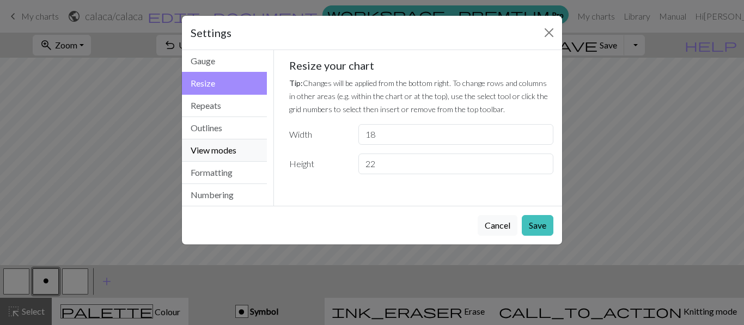
click at [226, 149] on button "View modes" at bounding box center [224, 150] width 85 height 22
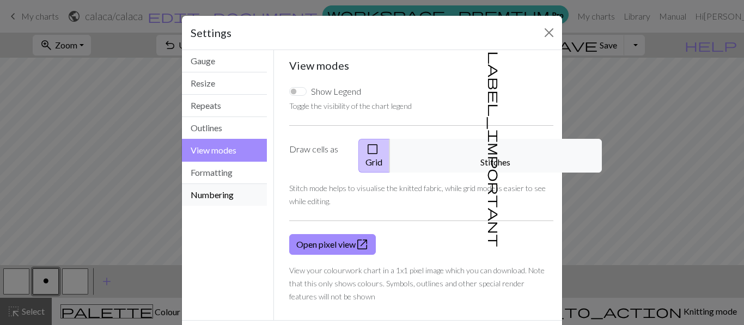
click at [214, 194] on button "Numbering" at bounding box center [224, 195] width 85 height 22
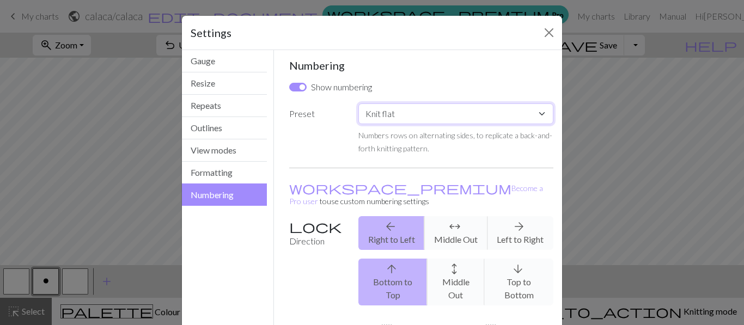
click at [430, 112] on select "Custom Knit flat Knit in the round Lace knitting Cross stitch" at bounding box center [455, 113] width 195 height 21
select select "round"
click at [358, 103] on select "Custom Knit flat Knit in the round Lace knitting Cross stitch" at bounding box center [455, 113] width 195 height 21
checkbox input "false"
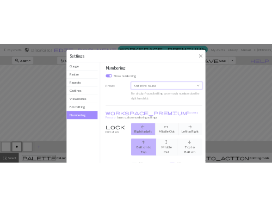
scroll to position [126, 0]
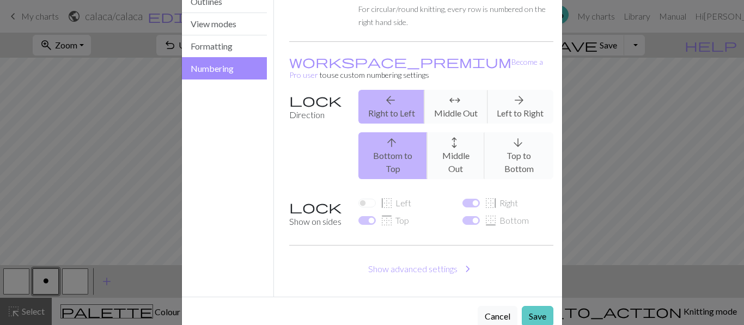
click at [538, 306] on button "Save" at bounding box center [538, 316] width 32 height 21
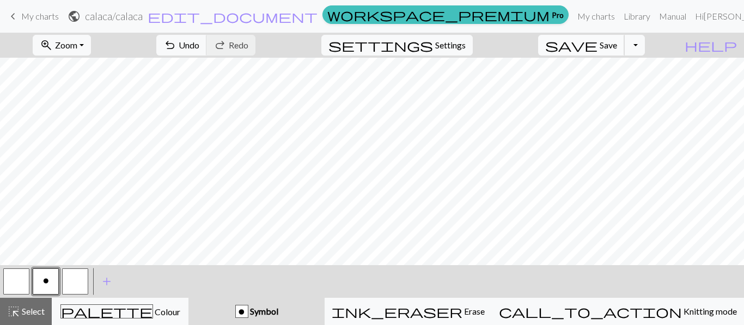
click at [597, 46] on span "save" at bounding box center [571, 45] width 52 height 15
click at [645, 44] on button "Toggle Dropdown" at bounding box center [634, 45] width 21 height 21
click at [618, 82] on button "save_alt Download" at bounding box center [554, 86] width 180 height 17
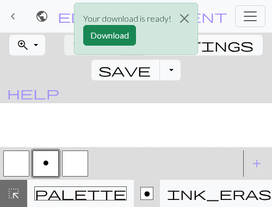
scroll to position [128, 0]
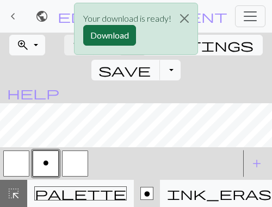
click at [105, 37] on button "Download" at bounding box center [109, 35] width 53 height 21
